Goal: Transaction & Acquisition: Purchase product/service

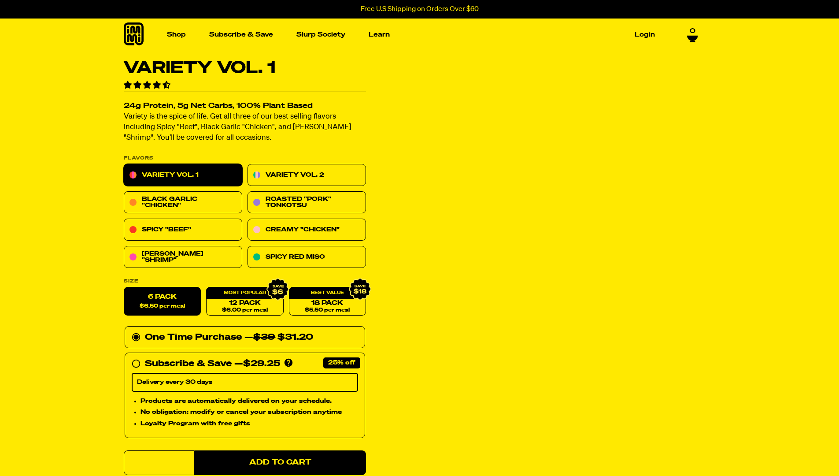
click at [44, 220] on section "Variety Vol. 1 4240 reviews 24g Protein, 5g Net Carbs, 100% Plant Based Variety…" at bounding box center [419, 357] width 839 height 595
